Goal: Task Accomplishment & Management: Manage account settings

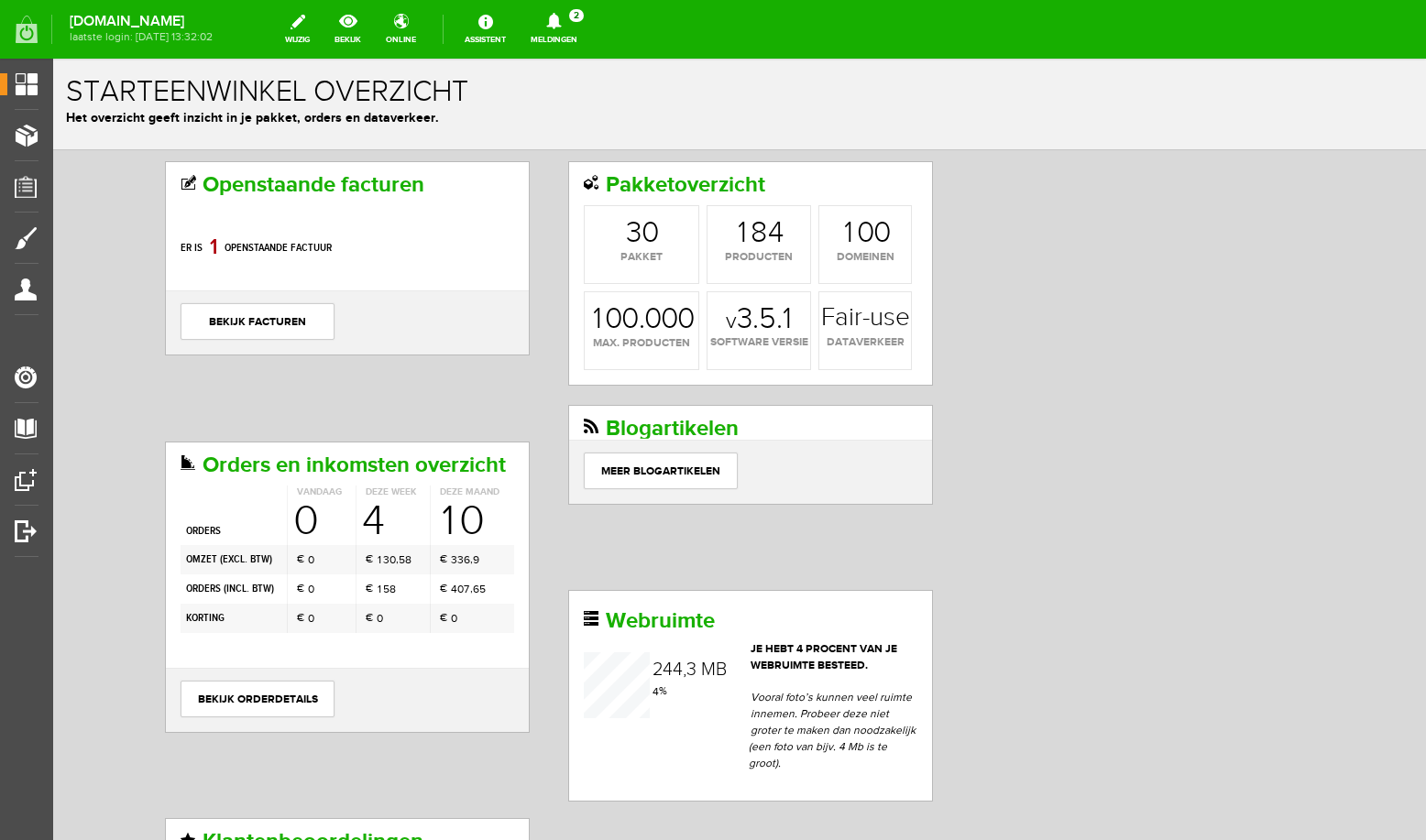
click at [576, 30] on link "Meldingen 2 Nieuwe orders Er is een nieuwe order( #6763 ) geplaatst door Corrie…" at bounding box center [554, 29] width 69 height 40
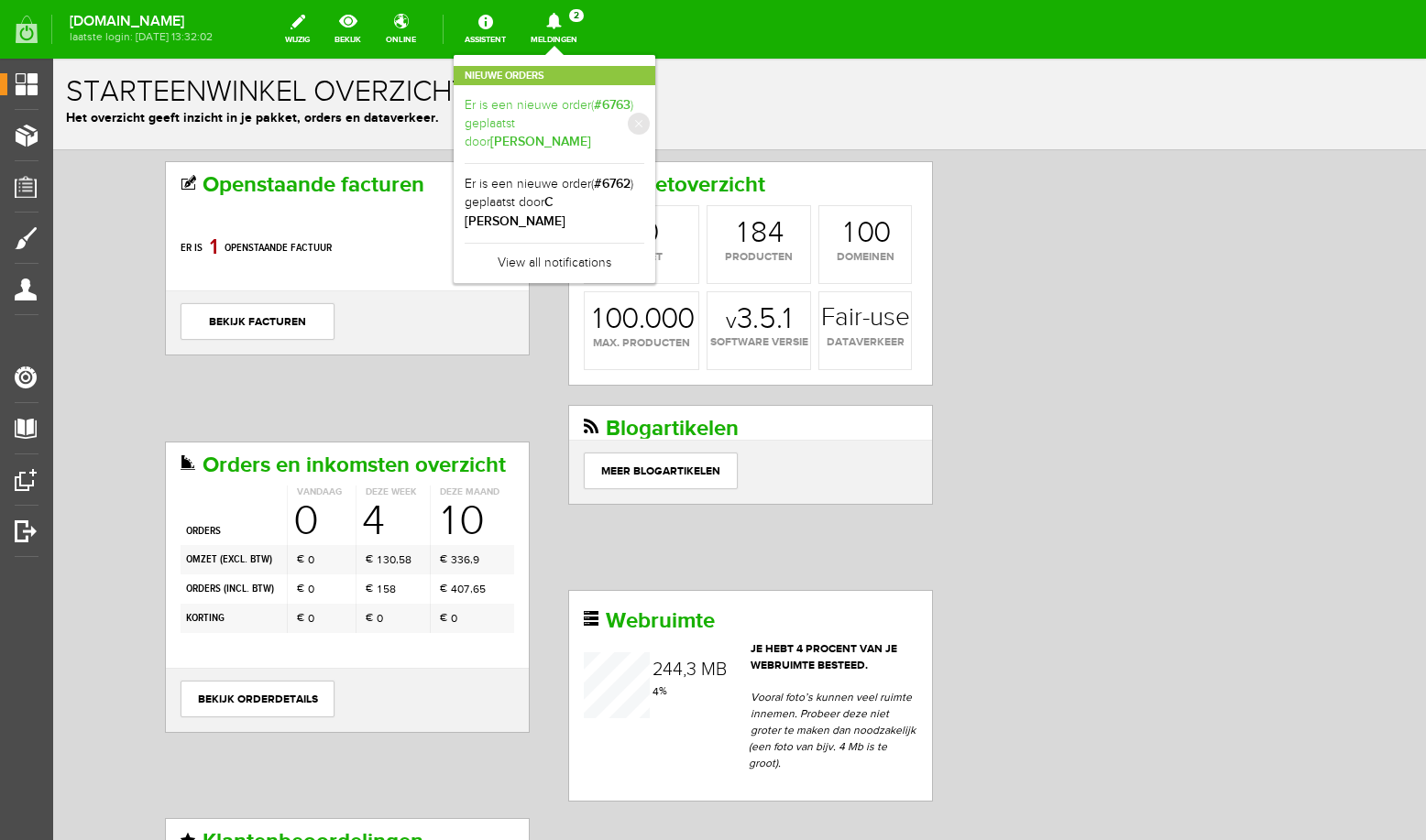
click at [574, 134] on b "Corrie Feijtel" at bounding box center [540, 142] width 101 height 16
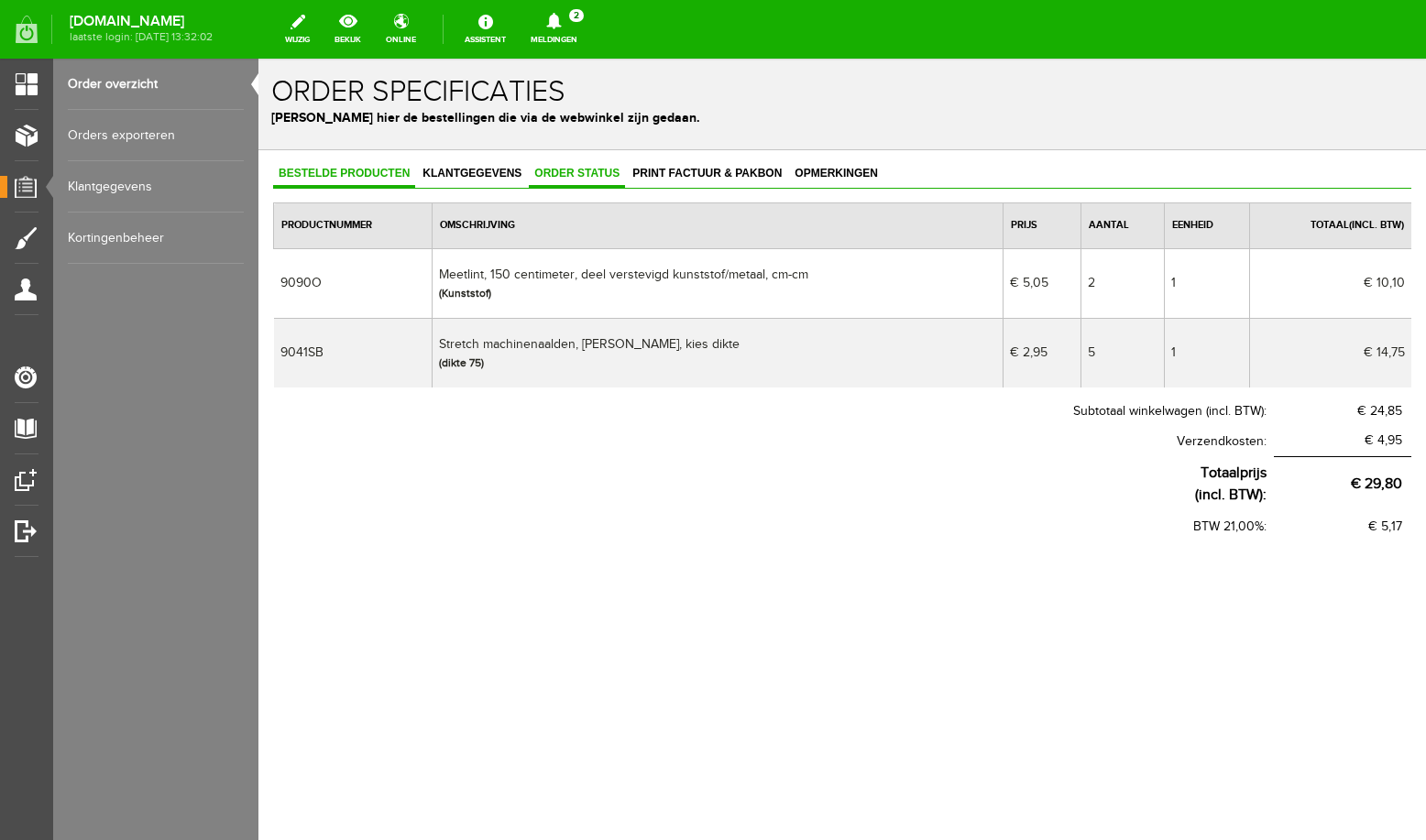
click at [590, 174] on span "Order status" at bounding box center [577, 173] width 96 height 13
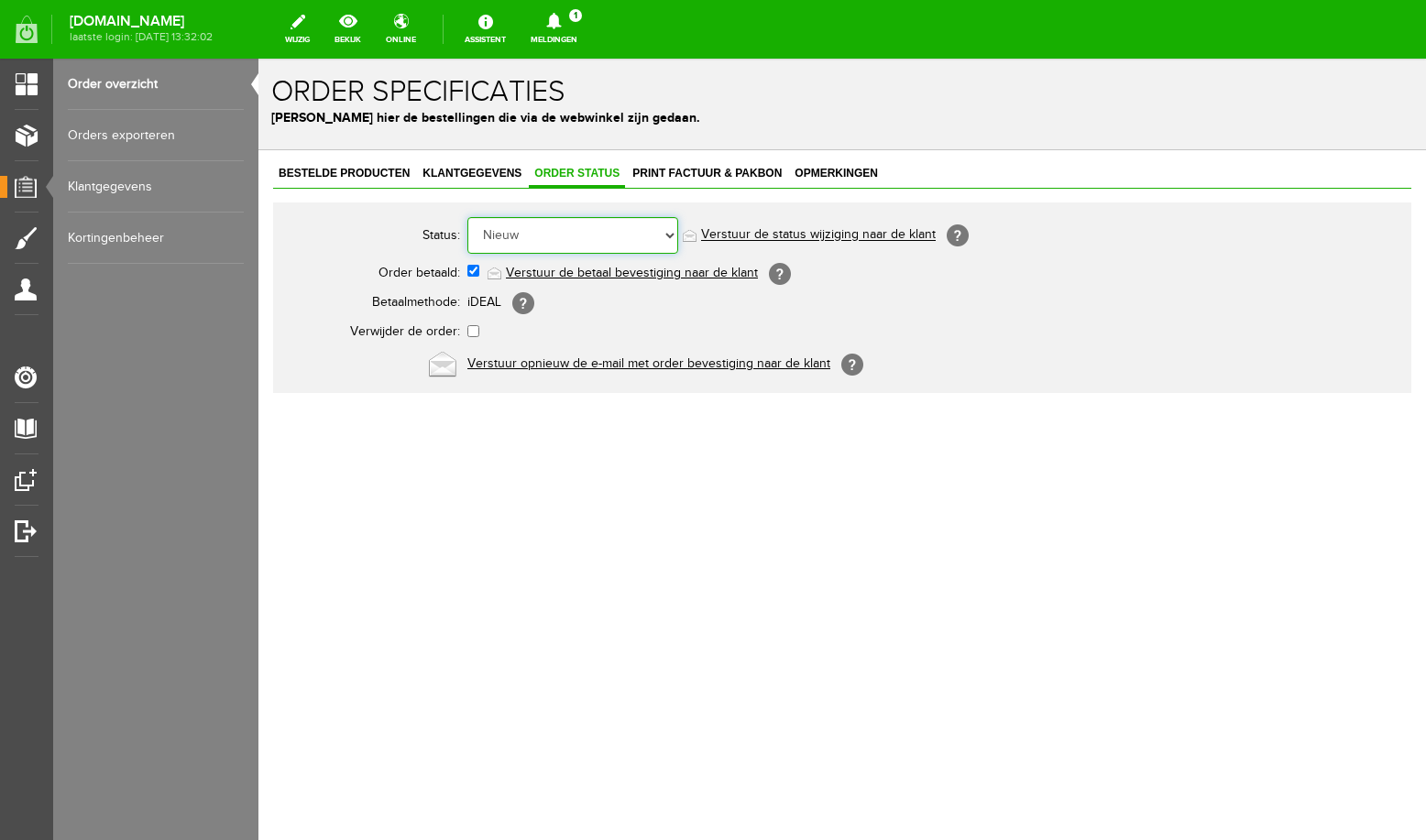
select select "5"
click option "Order is verstuurd" at bounding box center [258, 59] width 0 height 0
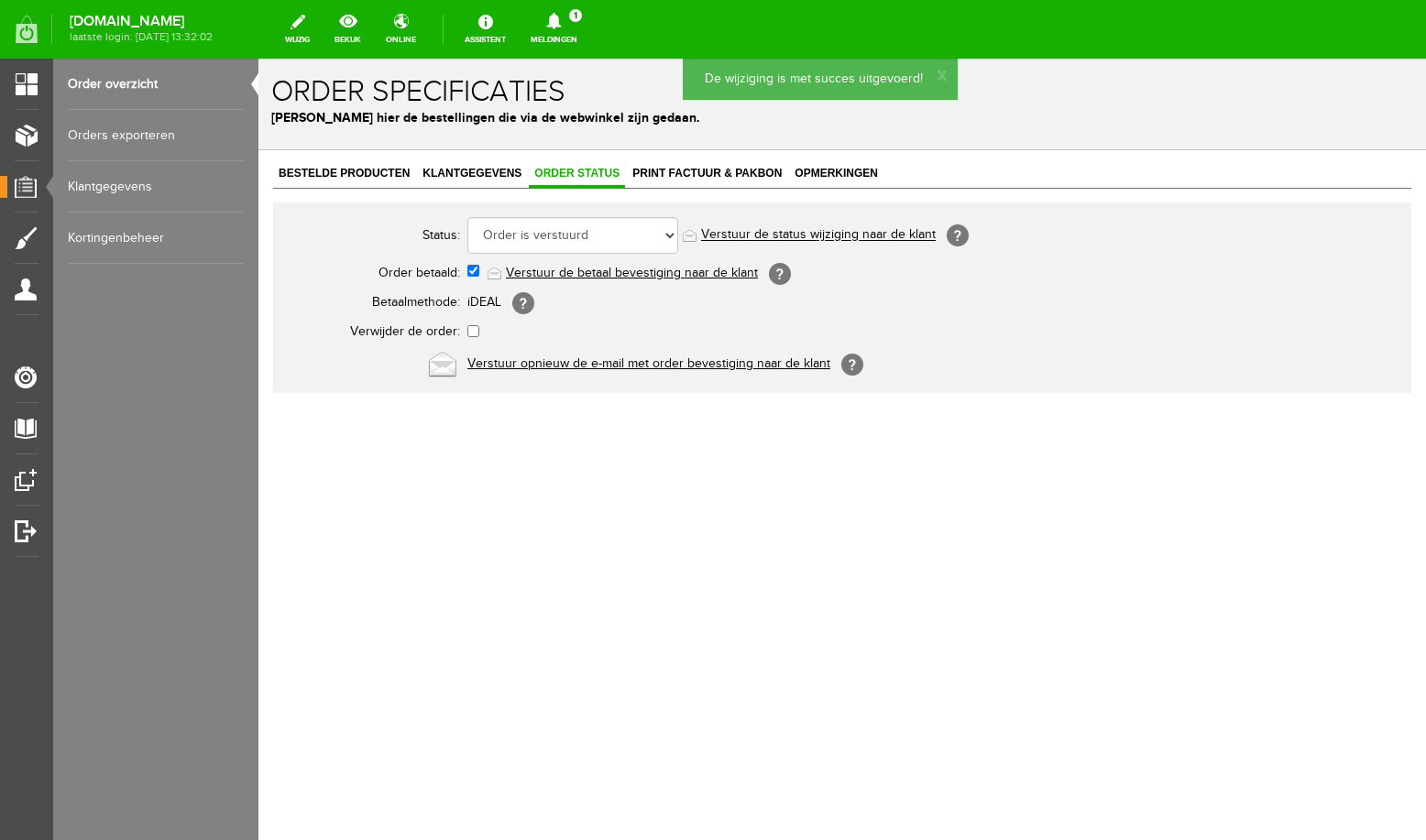
click at [95, 84] on link "Order overzicht" at bounding box center [156, 84] width 176 height 51
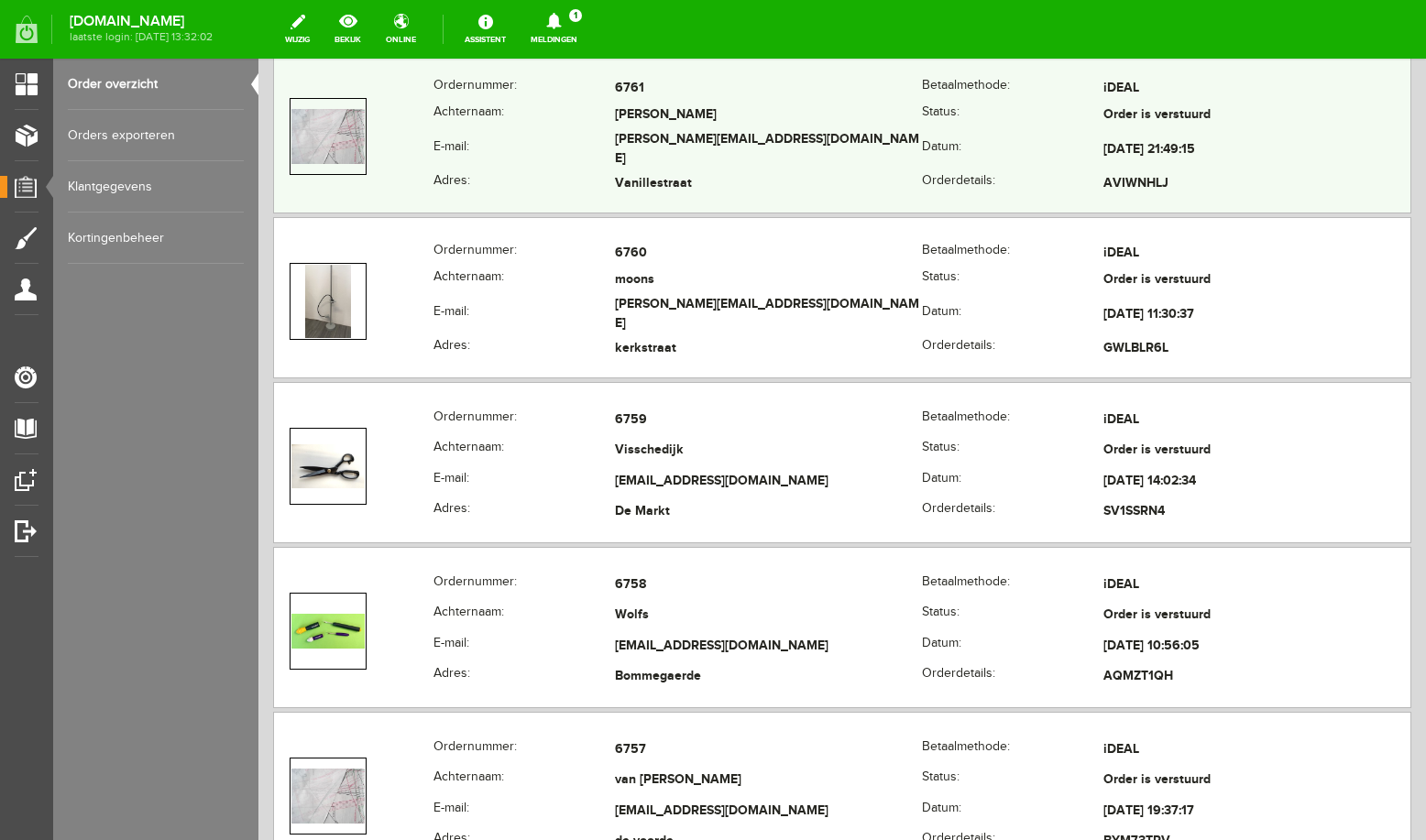
scroll to position [726, 0]
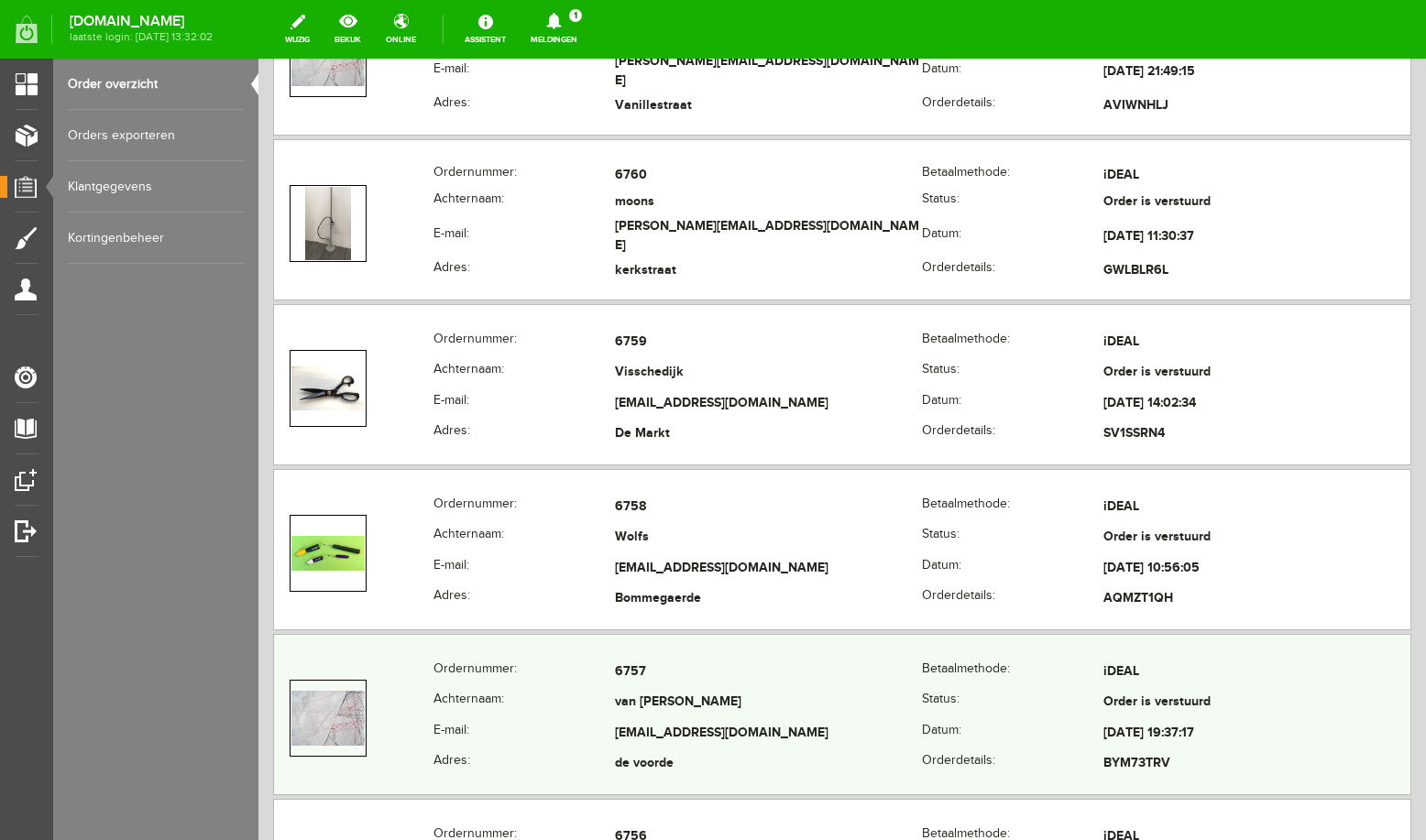
click at [745, 690] on td "van Boheemen" at bounding box center [768, 703] width 307 height 31
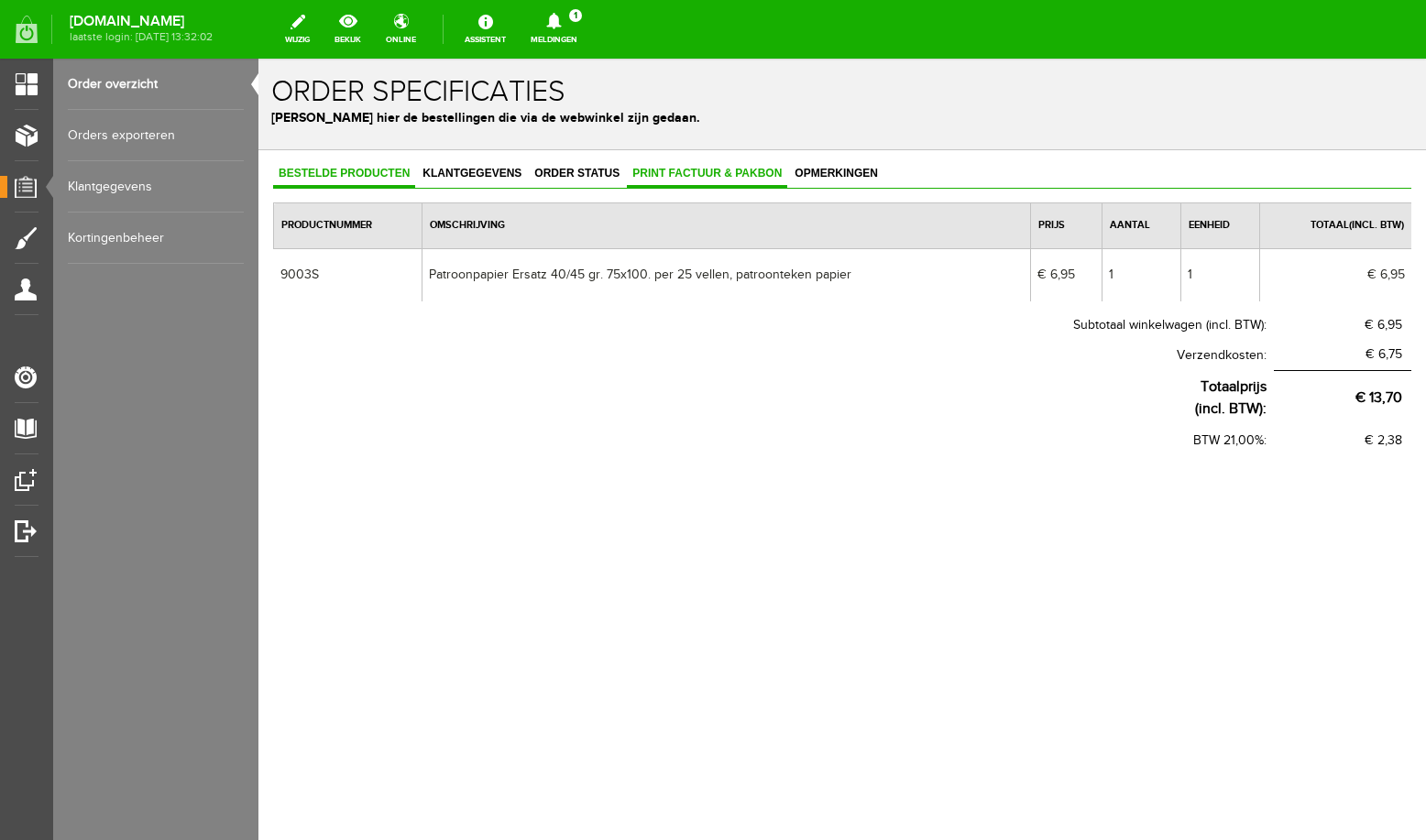
click at [672, 174] on span "Print factuur & pakbon" at bounding box center [707, 173] width 160 height 13
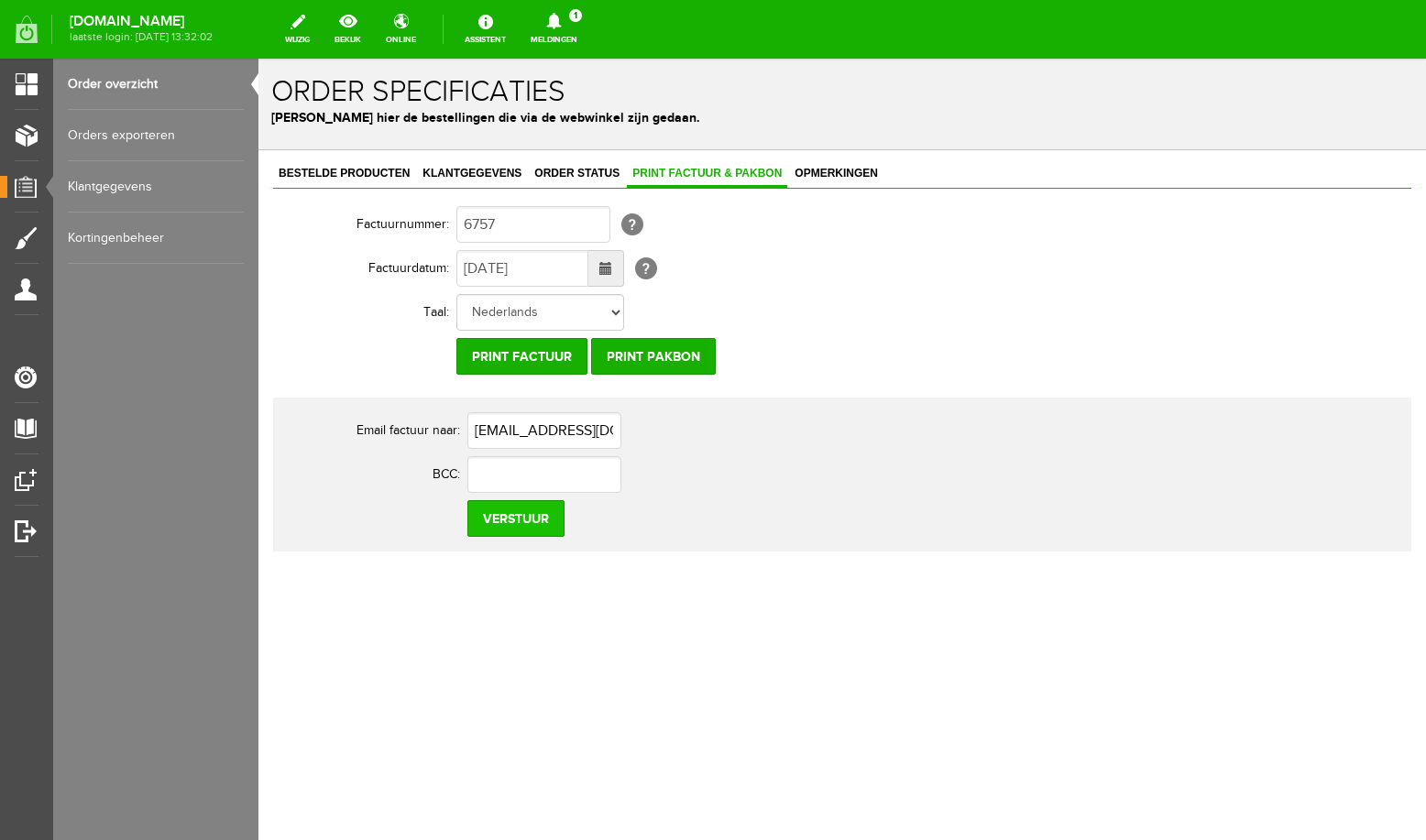
click at [536, 527] on input "Verstuur" at bounding box center [516, 518] width 97 height 36
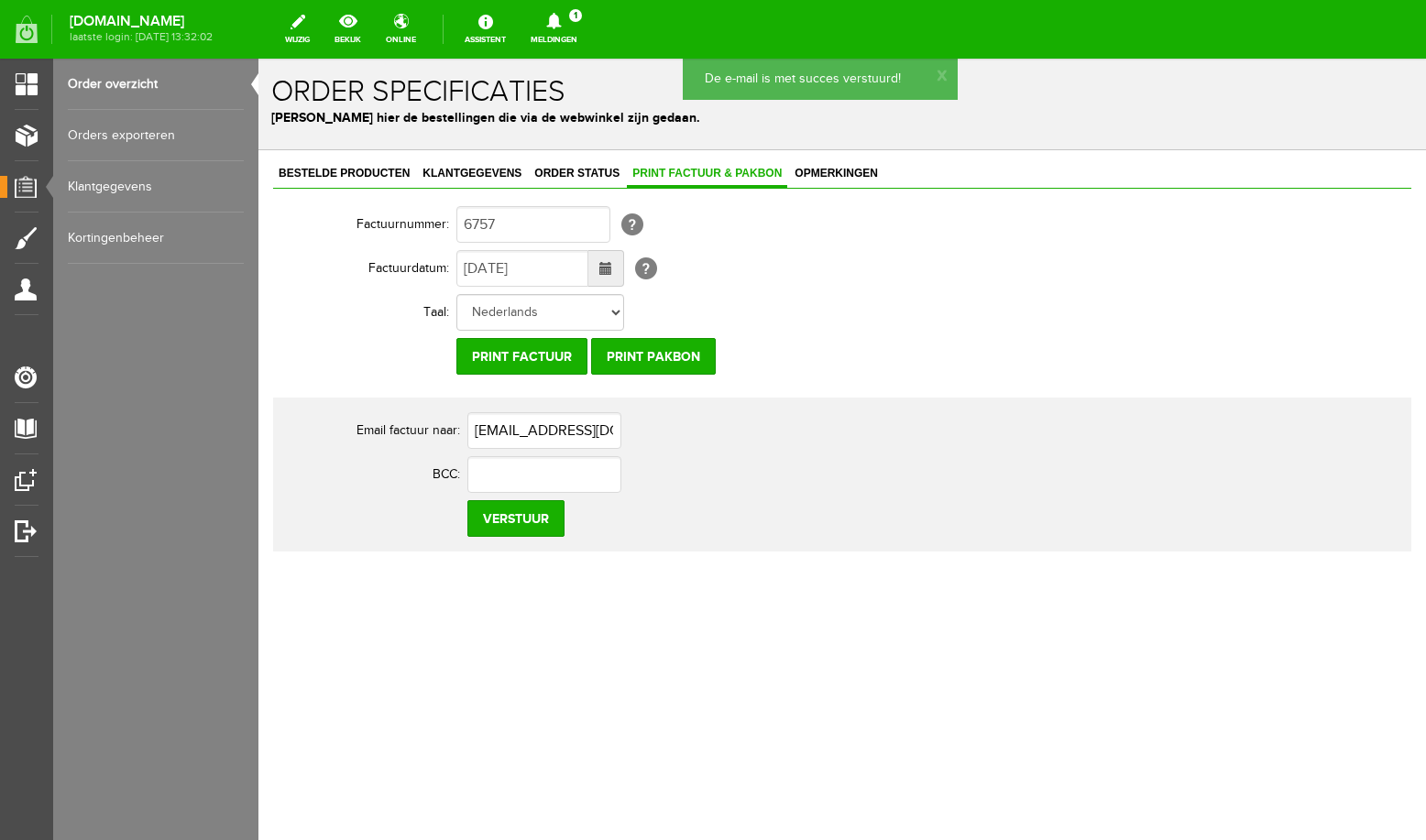
click at [108, 84] on link "Order overzicht" at bounding box center [156, 84] width 176 height 51
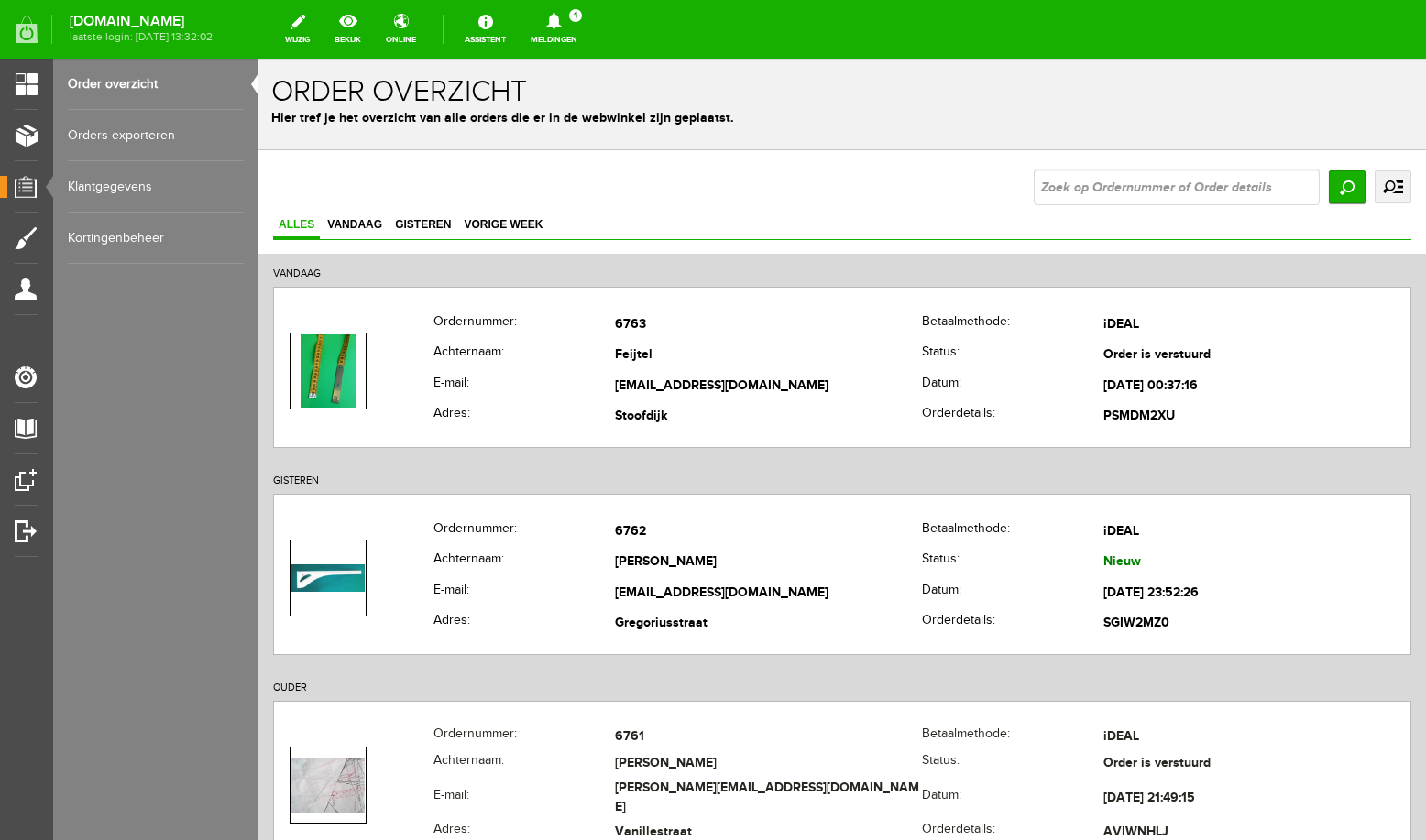
click at [561, 26] on icon at bounding box center [553, 21] width 15 height 17
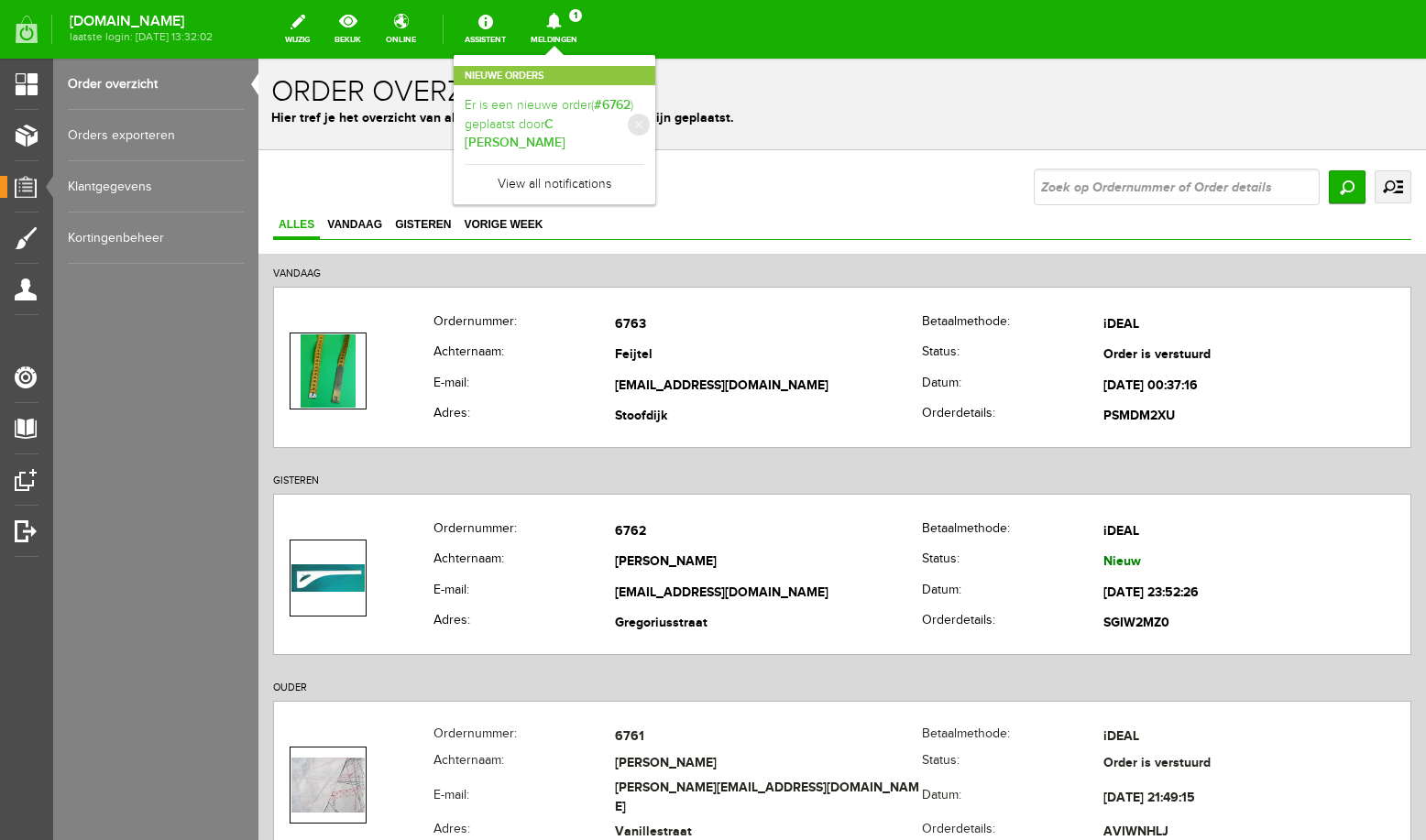
click at [603, 107] on link "Er is een nieuwe order( #6762 ) geplaatst door C Harmanus" at bounding box center [554, 124] width 180 height 57
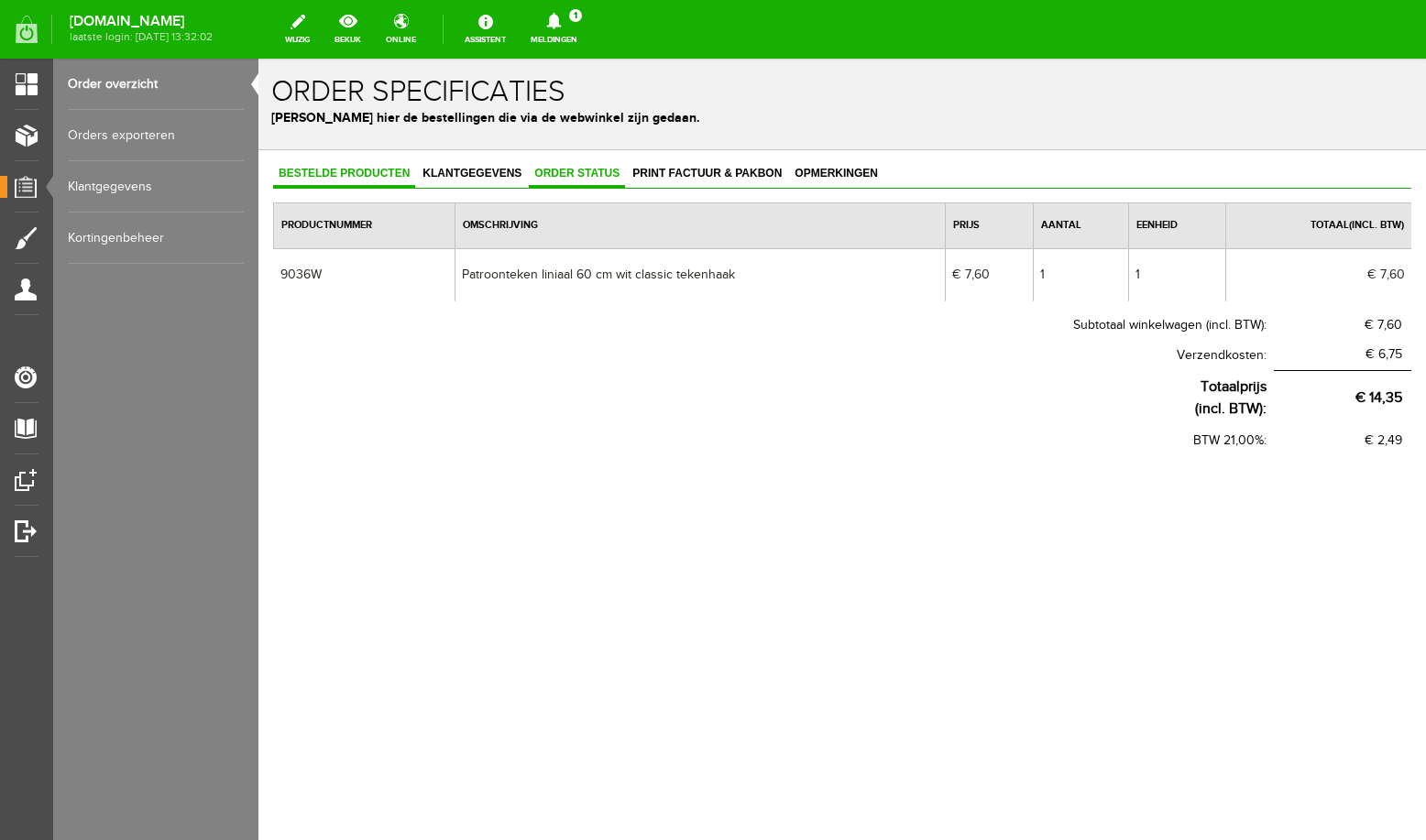
click at [578, 174] on span "Order status" at bounding box center [577, 173] width 96 height 13
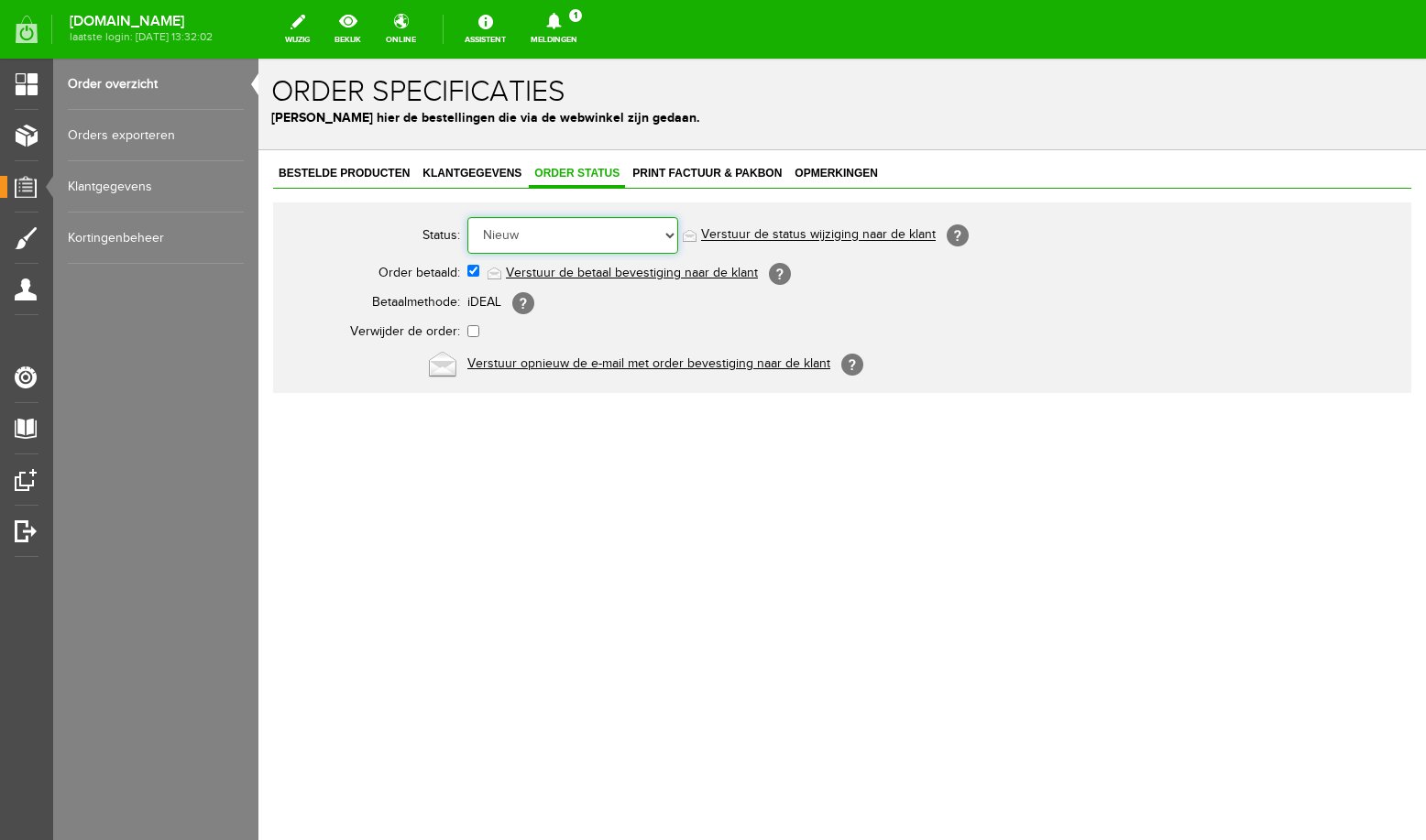
click at [468, 217] on select "Order niet afgerond Nieuw Order in behandeling Wacht op leverancier Wacht op be…" at bounding box center [573, 235] width 211 height 36
select select "5"
click option "Order is verstuurd" at bounding box center [258, 59] width 0 height 0
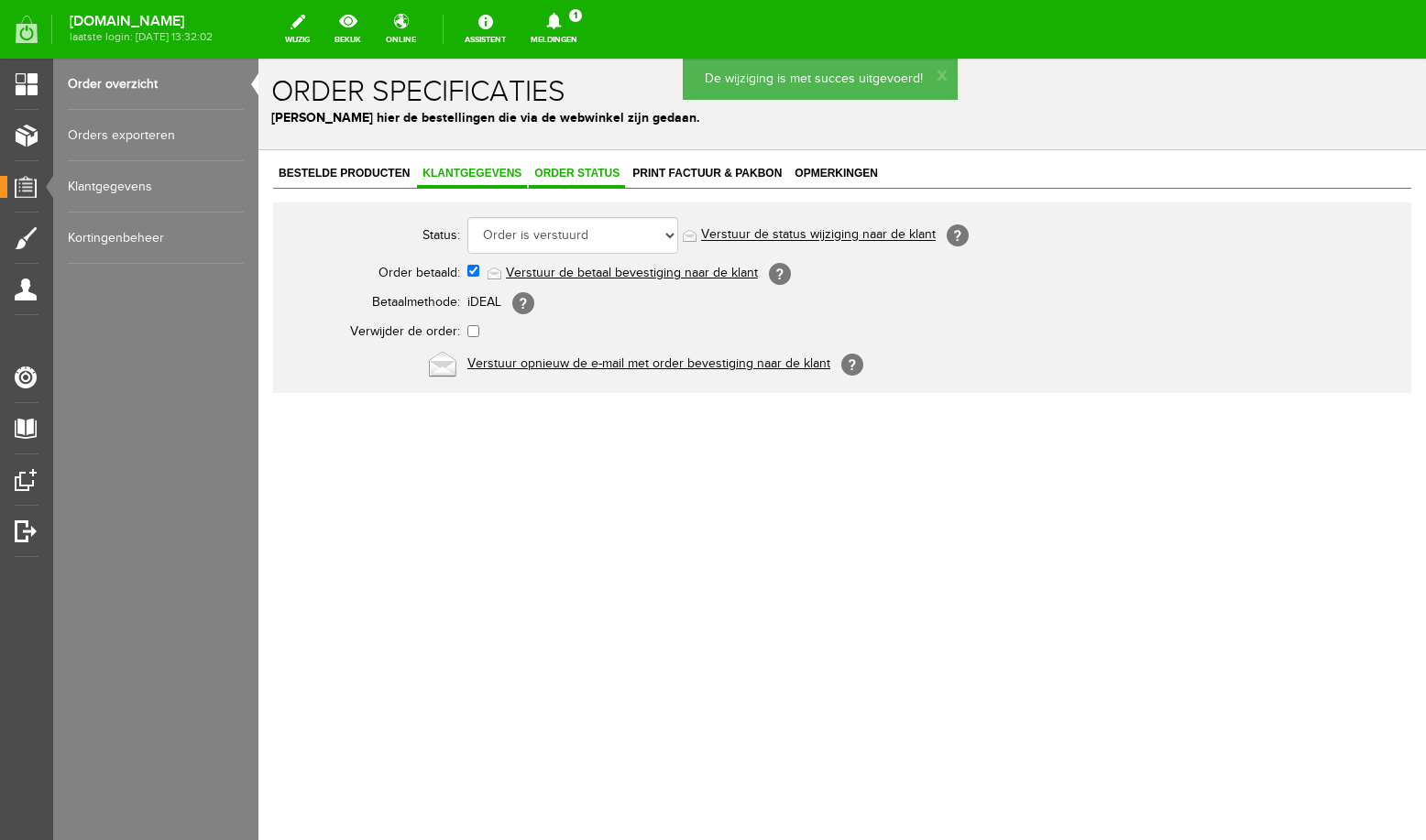
click at [460, 175] on span "Klantgegevens" at bounding box center [472, 173] width 110 height 13
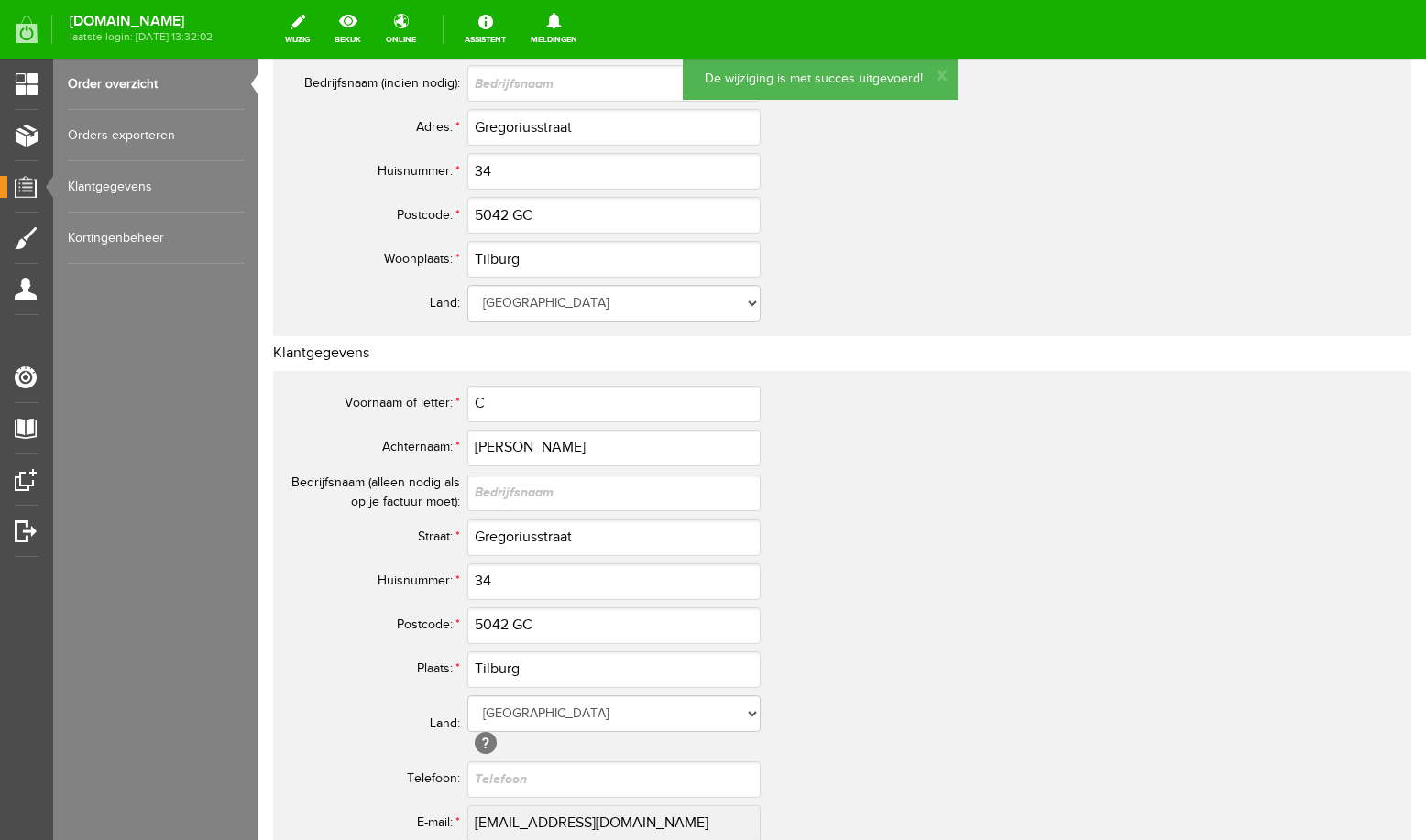
scroll to position [636, 0]
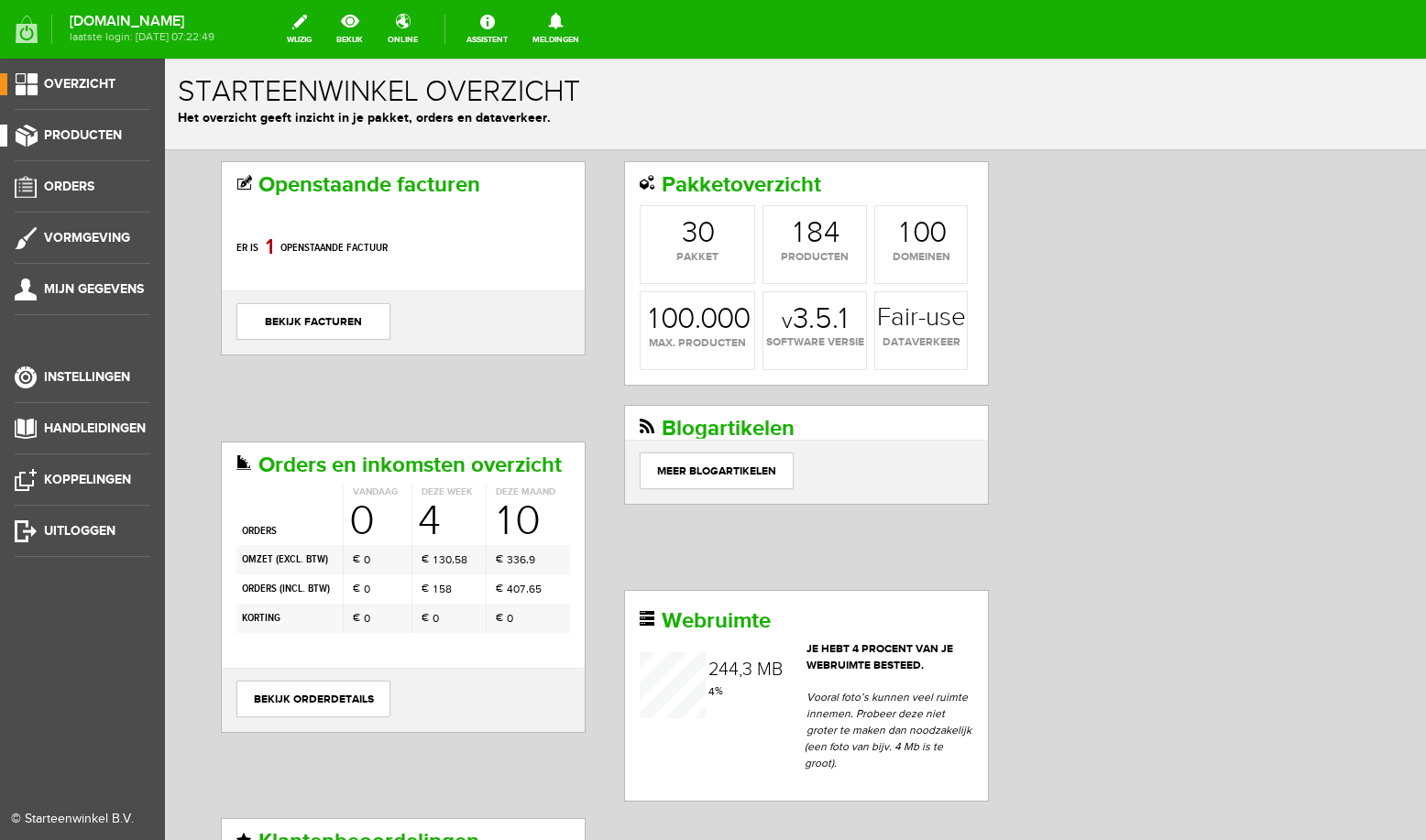
click at [90, 132] on span "Producten" at bounding box center [83, 135] width 78 height 16
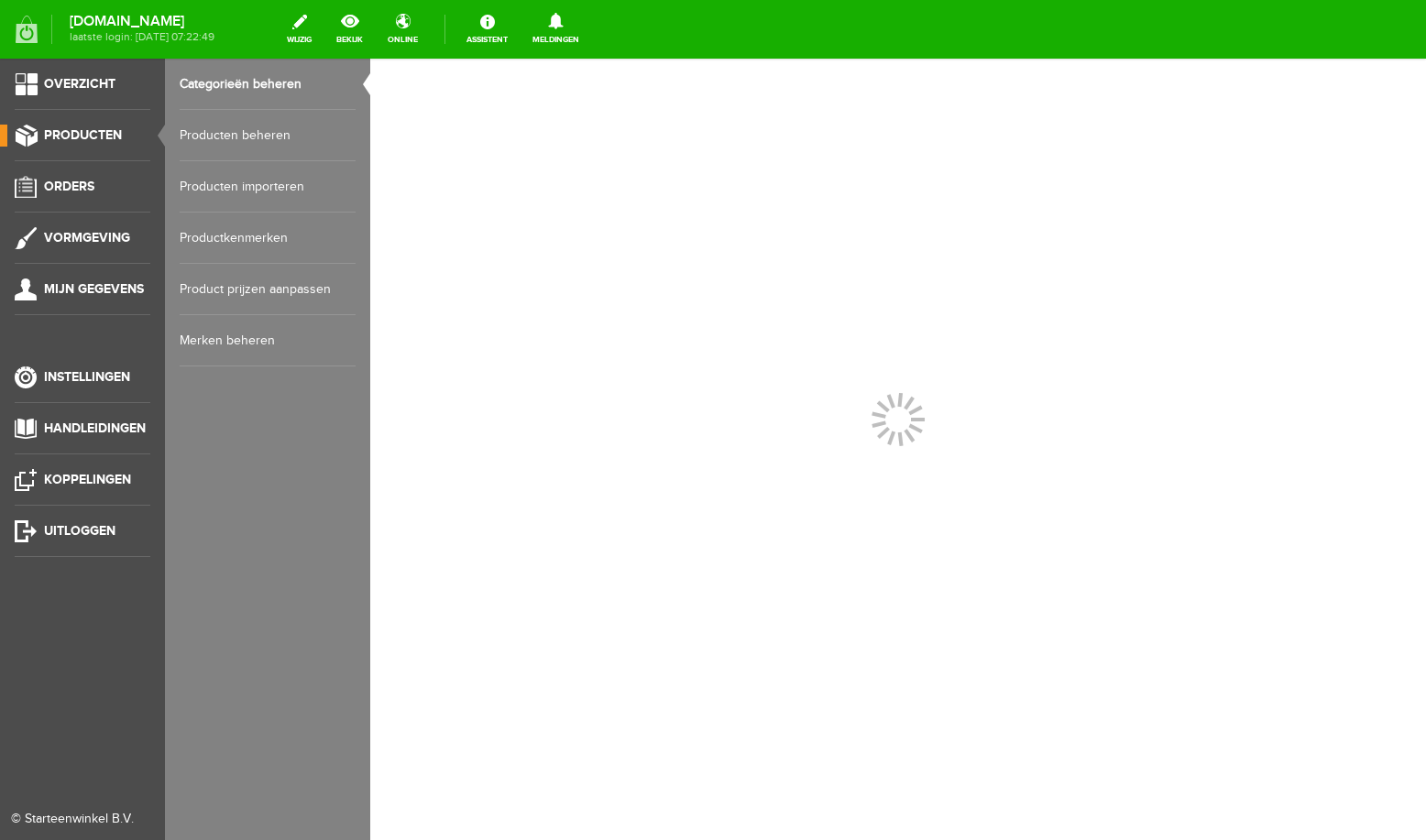
click at [213, 132] on link "Producten beheren" at bounding box center [267, 135] width 176 height 51
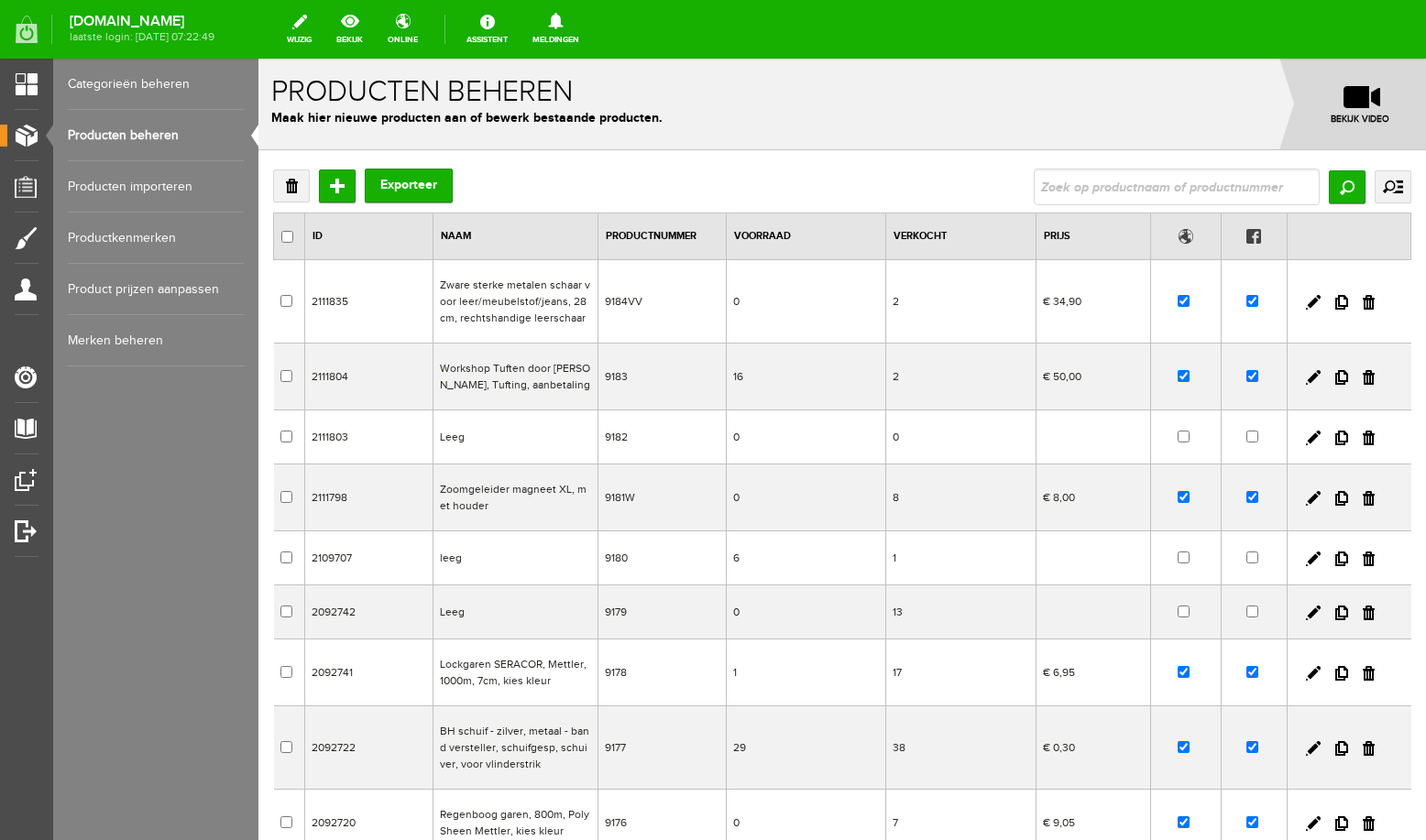
click at [1056, 186] on input "text" at bounding box center [1176, 186] width 286 height 36
type input "tuft"
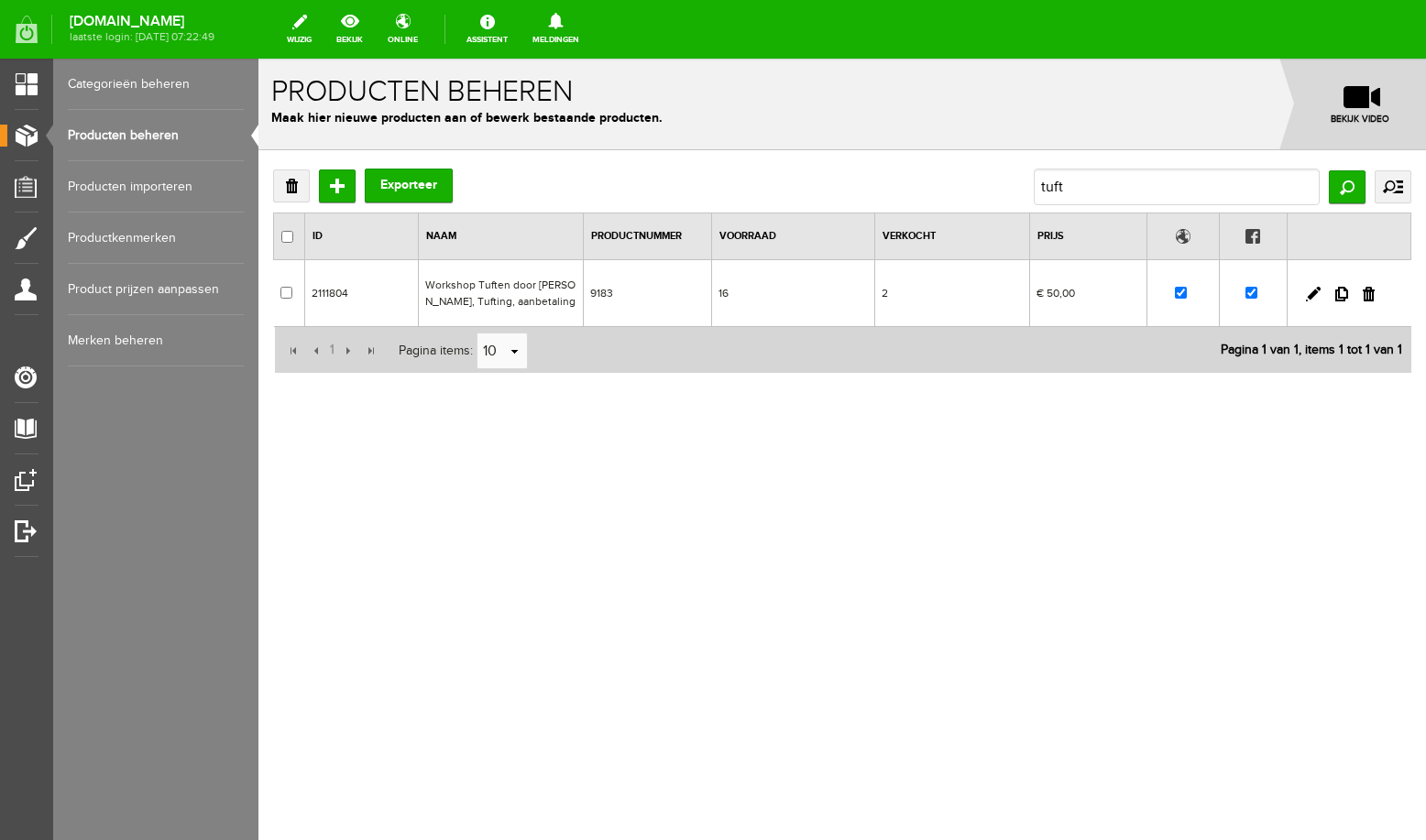
click at [534, 291] on td "Workshop Tuften door [PERSON_NAME], Tufting, aanbetaling" at bounding box center [500, 293] width 165 height 67
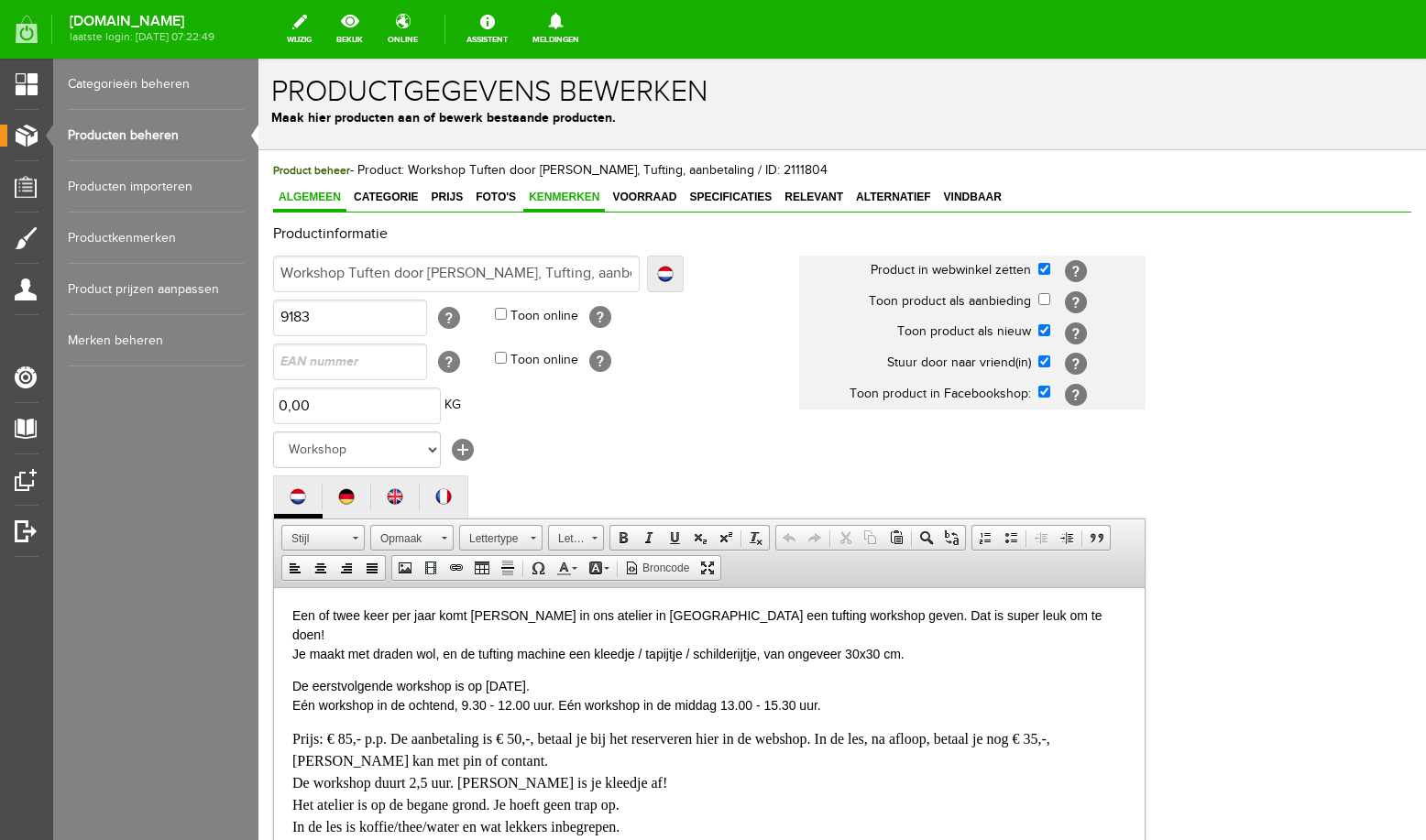
click at [556, 198] on span "Kenmerken" at bounding box center [564, 197] width 82 height 13
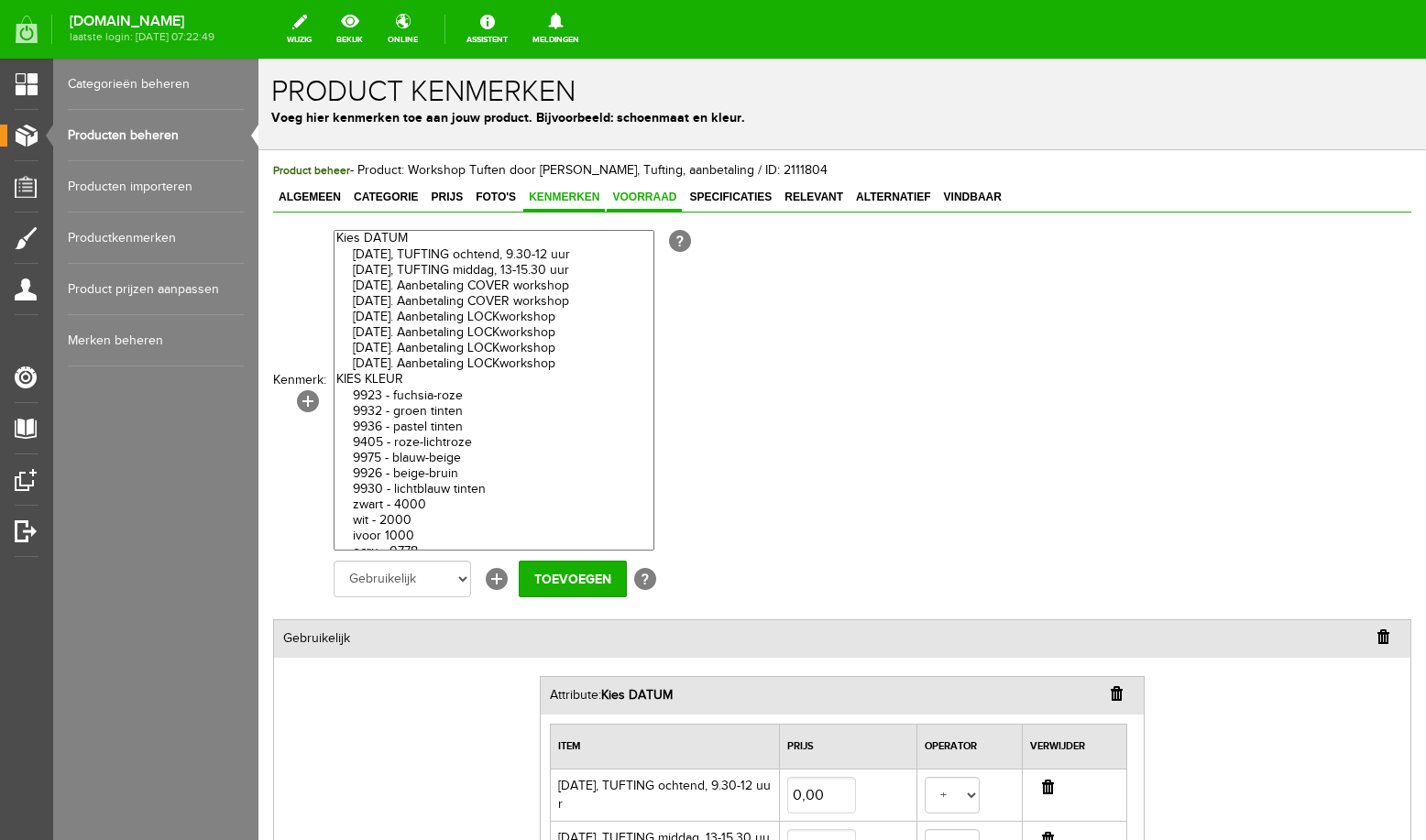
click at [651, 193] on span "Voorraad" at bounding box center [644, 197] width 75 height 13
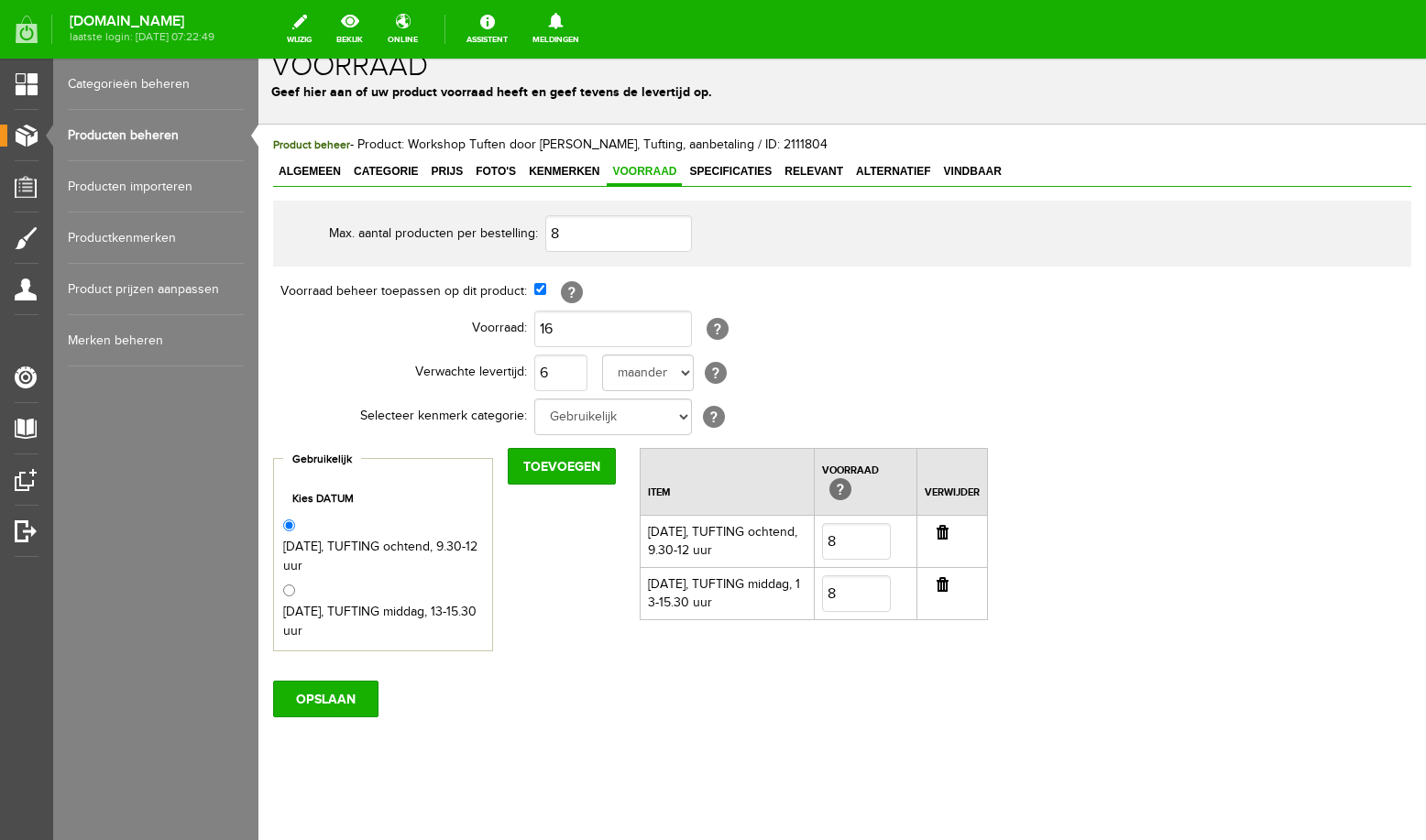
scroll to position [37, 0]
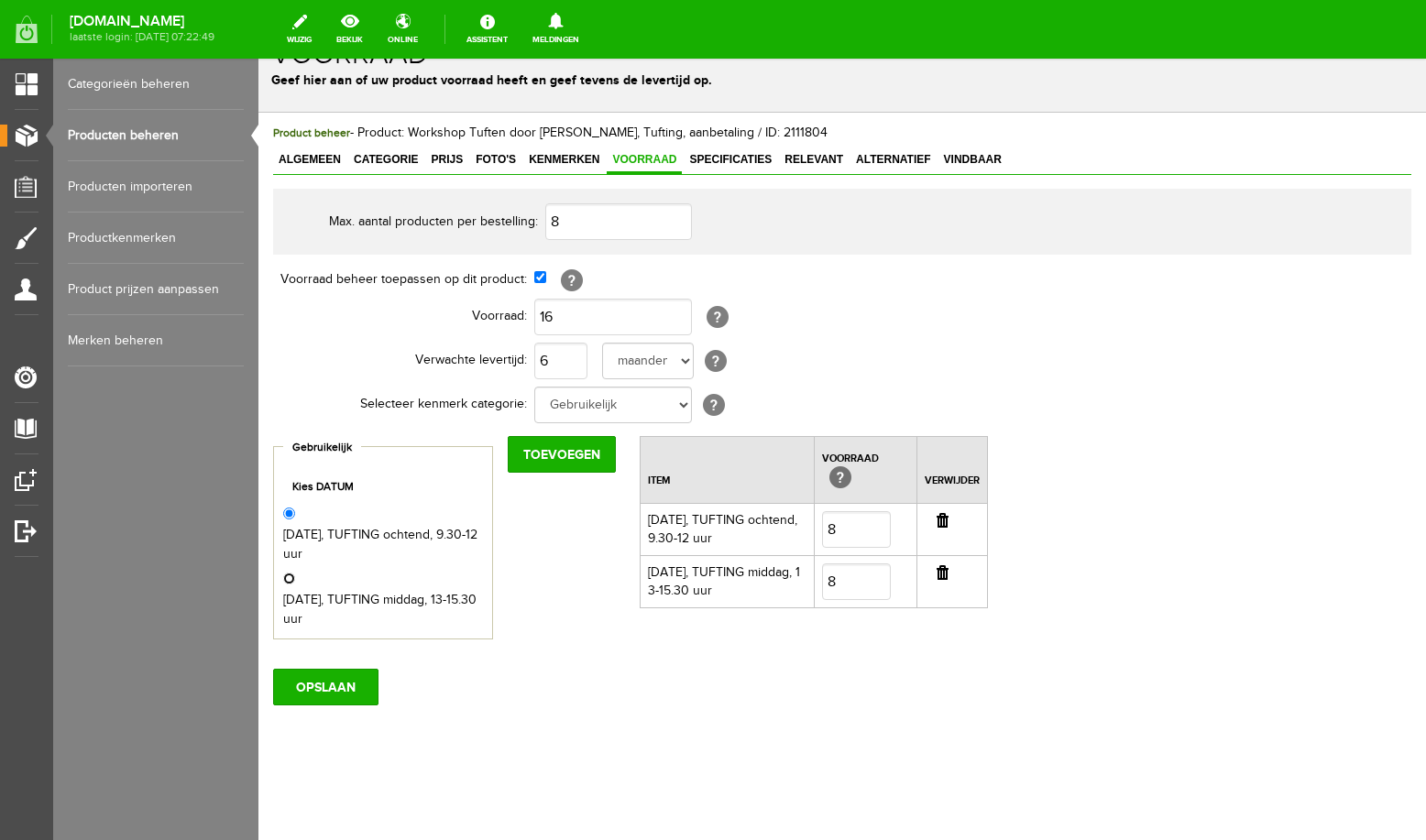
click at [291, 579] on input "[DATE], TUFTING middag, 13-15.30 uur" at bounding box center [289, 578] width 12 height 12
radio input "true"
drag, startPoint x: 851, startPoint y: 576, endPoint x: 833, endPoint y: 579, distance: 18.2
click at [833, 579] on input "8" at bounding box center [856, 581] width 69 height 36
type input "6"
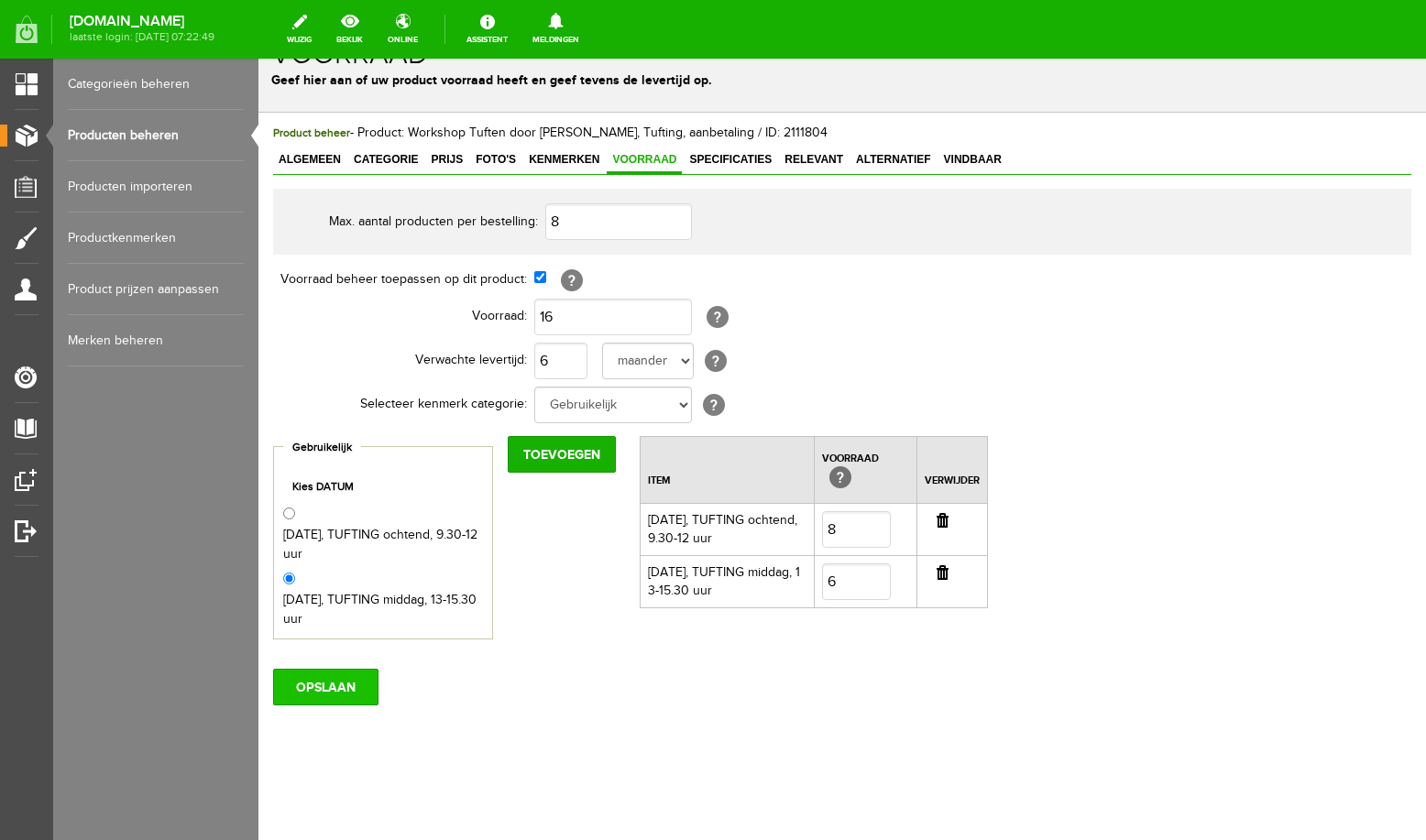
click at [328, 691] on input "OPSLAAN" at bounding box center [325, 686] width 105 height 36
click at [597, 312] on input "16" at bounding box center [613, 317] width 157 height 36
type input "14"
click at [317, 679] on input "OPSLAAN" at bounding box center [325, 686] width 105 height 36
